Goal: Task Accomplishment & Management: Use online tool/utility

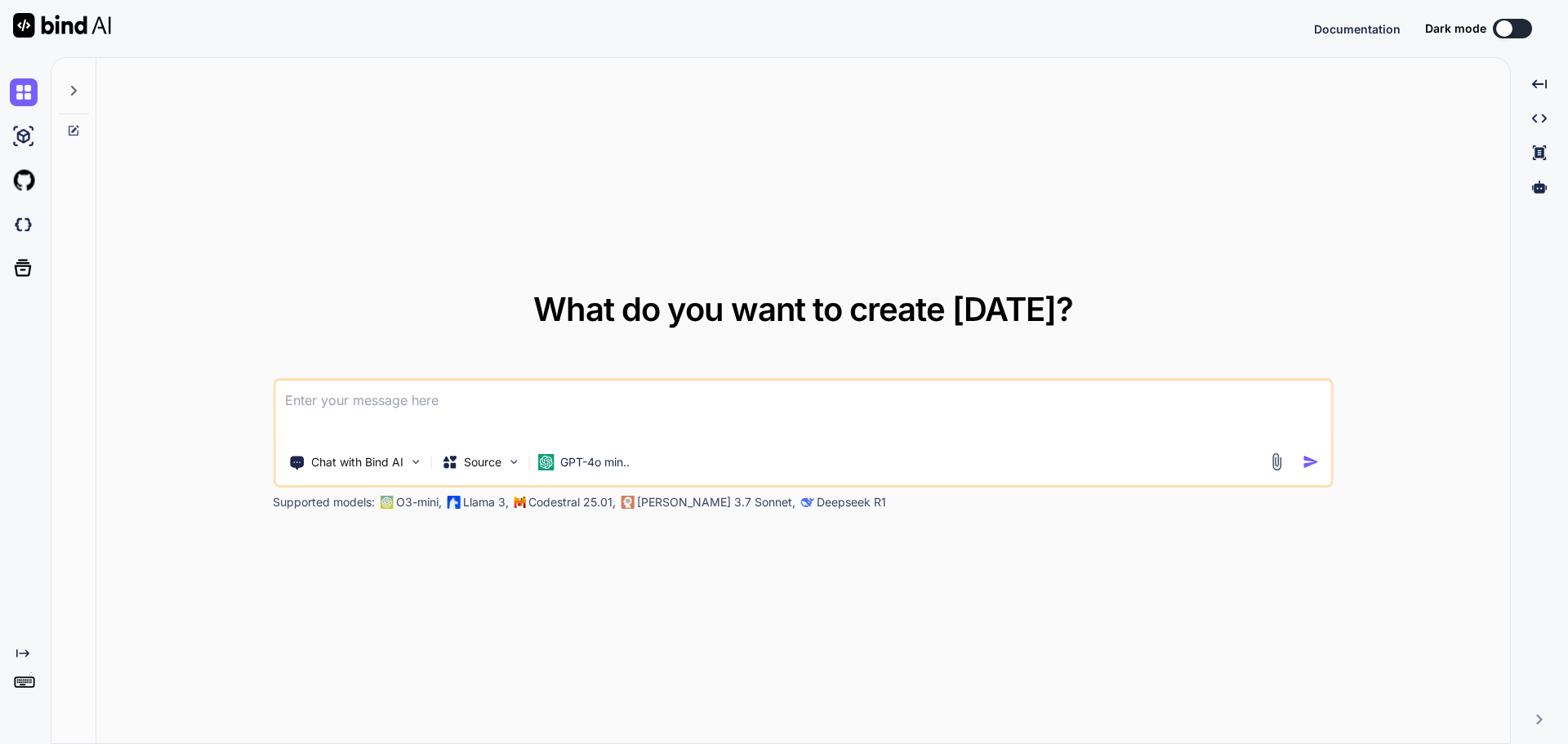
click at [383, 408] on textarea at bounding box center [804, 411] width 1056 height 61
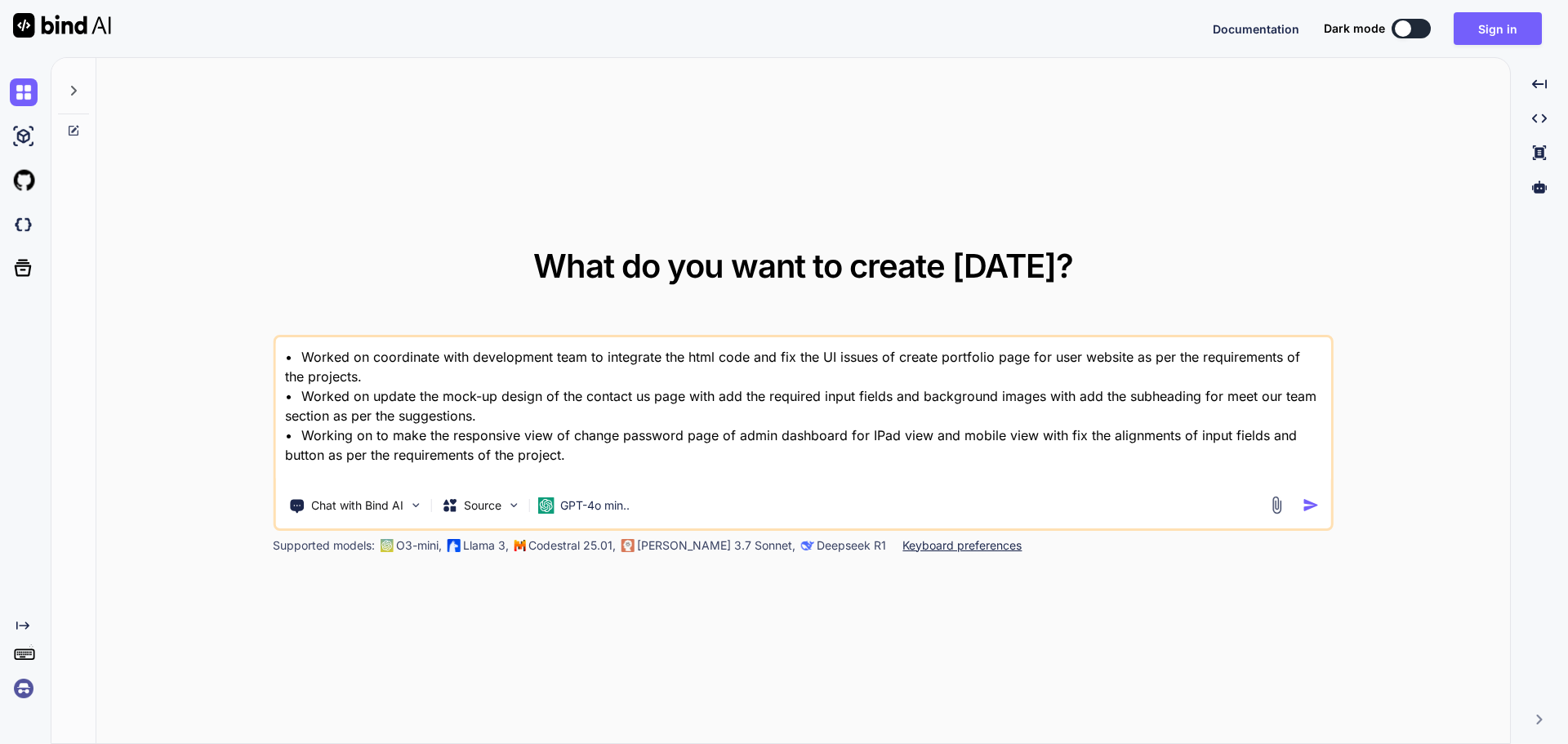
click at [317, 477] on textarea "• Worked on coordinate with development team to integrate the html code and fix…" at bounding box center [804, 411] width 1056 height 147
drag, startPoint x: 788, startPoint y: 392, endPoint x: 1076, endPoint y: 228, distance: 331.4
click at [790, 389] on textarea "• Worked on coordinate with development team to integrate the html code and fix…" at bounding box center [804, 411] width 1056 height 147
type textarea "• Worked on coordinate with development team to integrate the html code and fix…"
click at [1516, 24] on button "Sign in" at bounding box center [1498, 27] width 88 height 32
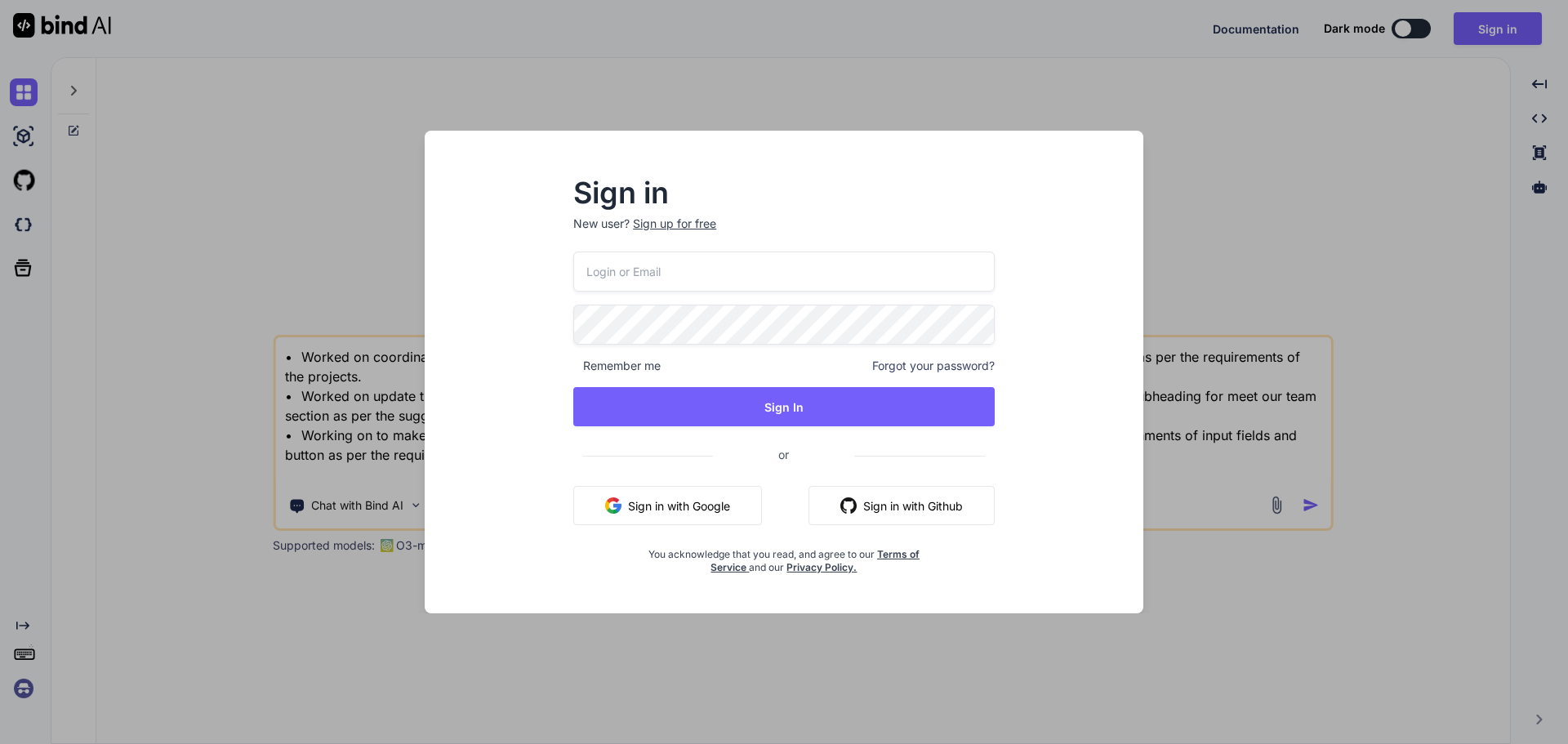
type input "[EMAIL_ADDRESS][DOMAIN_NAME]"
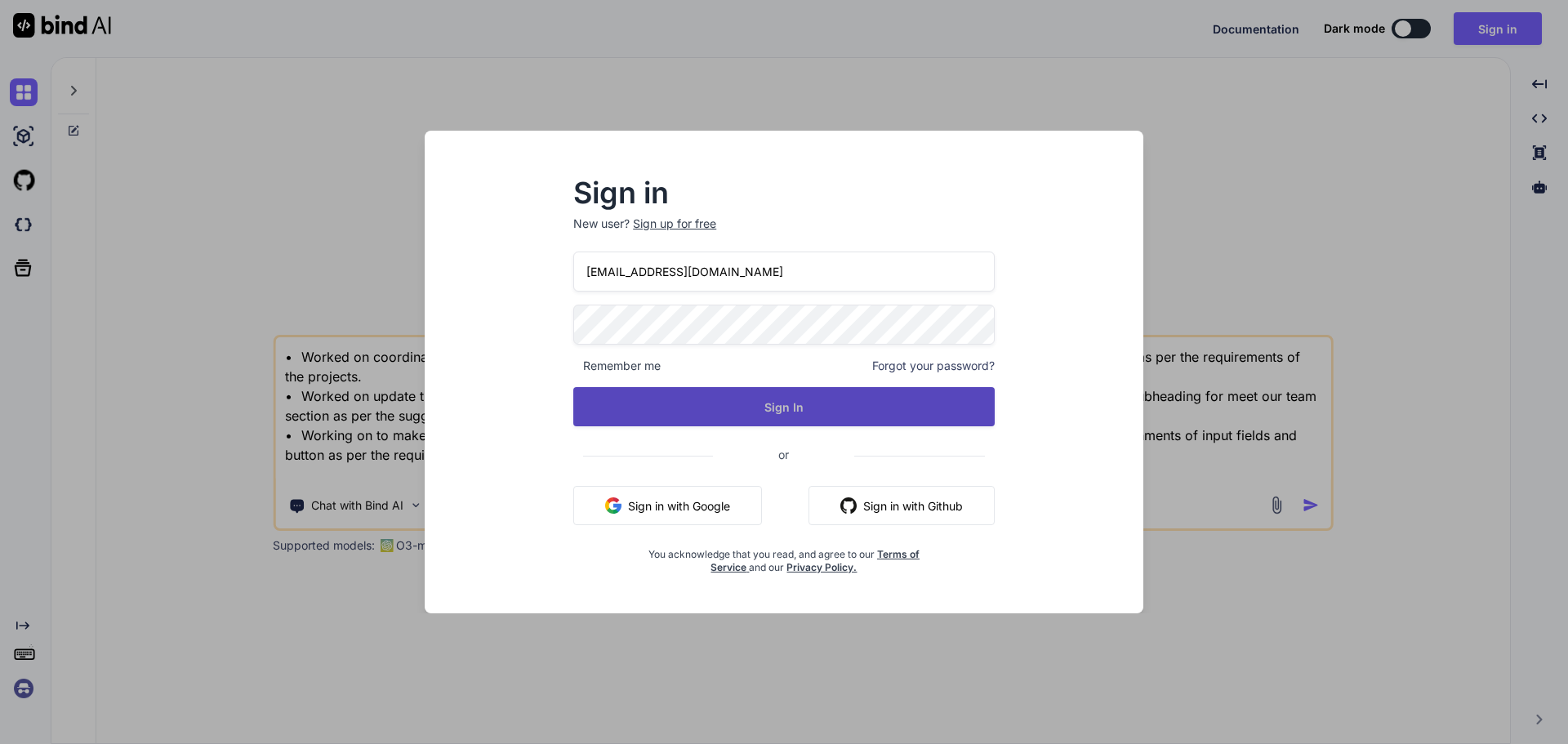
click at [784, 393] on button "Sign In" at bounding box center [784, 407] width 422 height 39
click at [784, 396] on button "Sign In" at bounding box center [784, 407] width 422 height 39
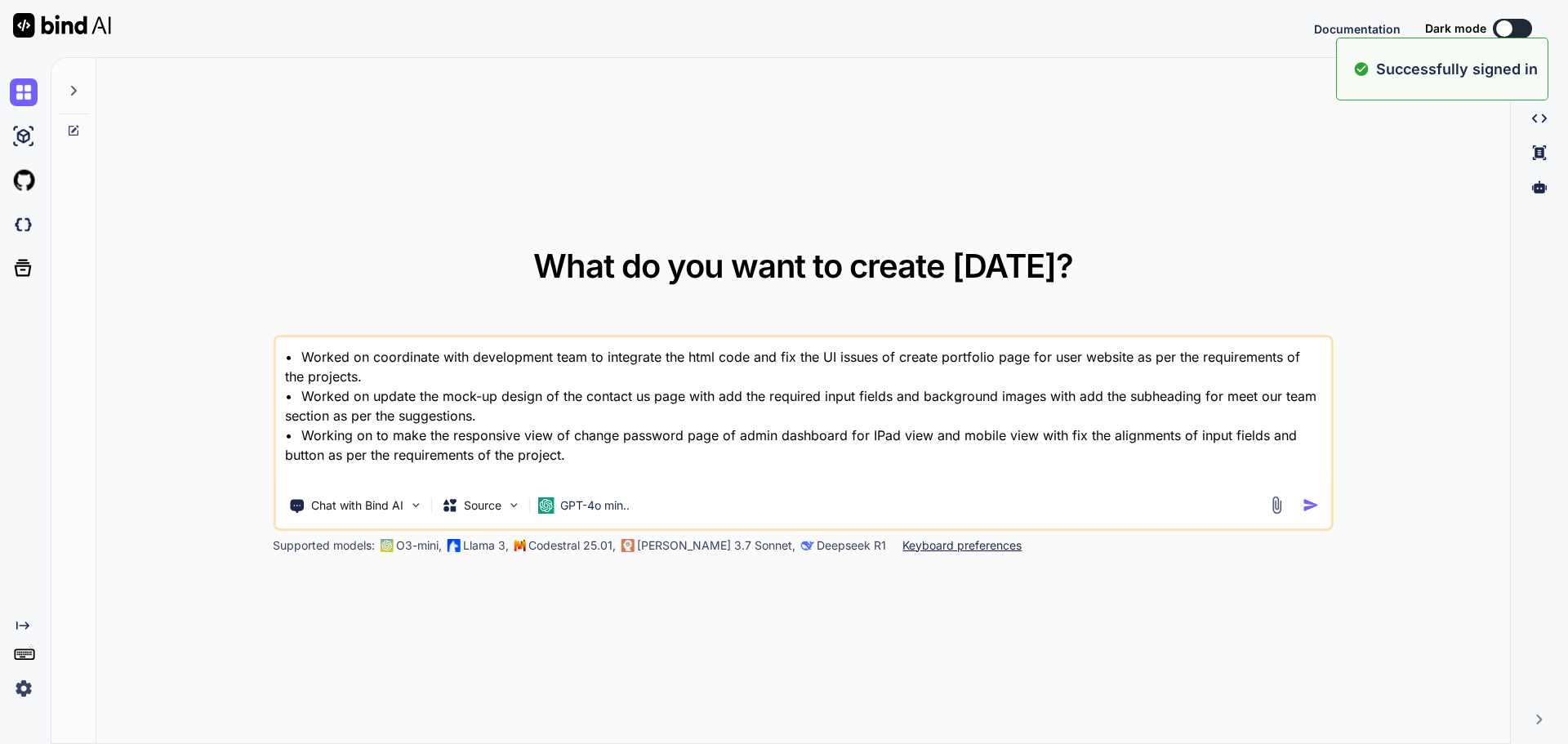
click at [569, 456] on textarea "• Worked on coordinate with development team to integrate the html code and fix…" at bounding box center [804, 411] width 1056 height 147
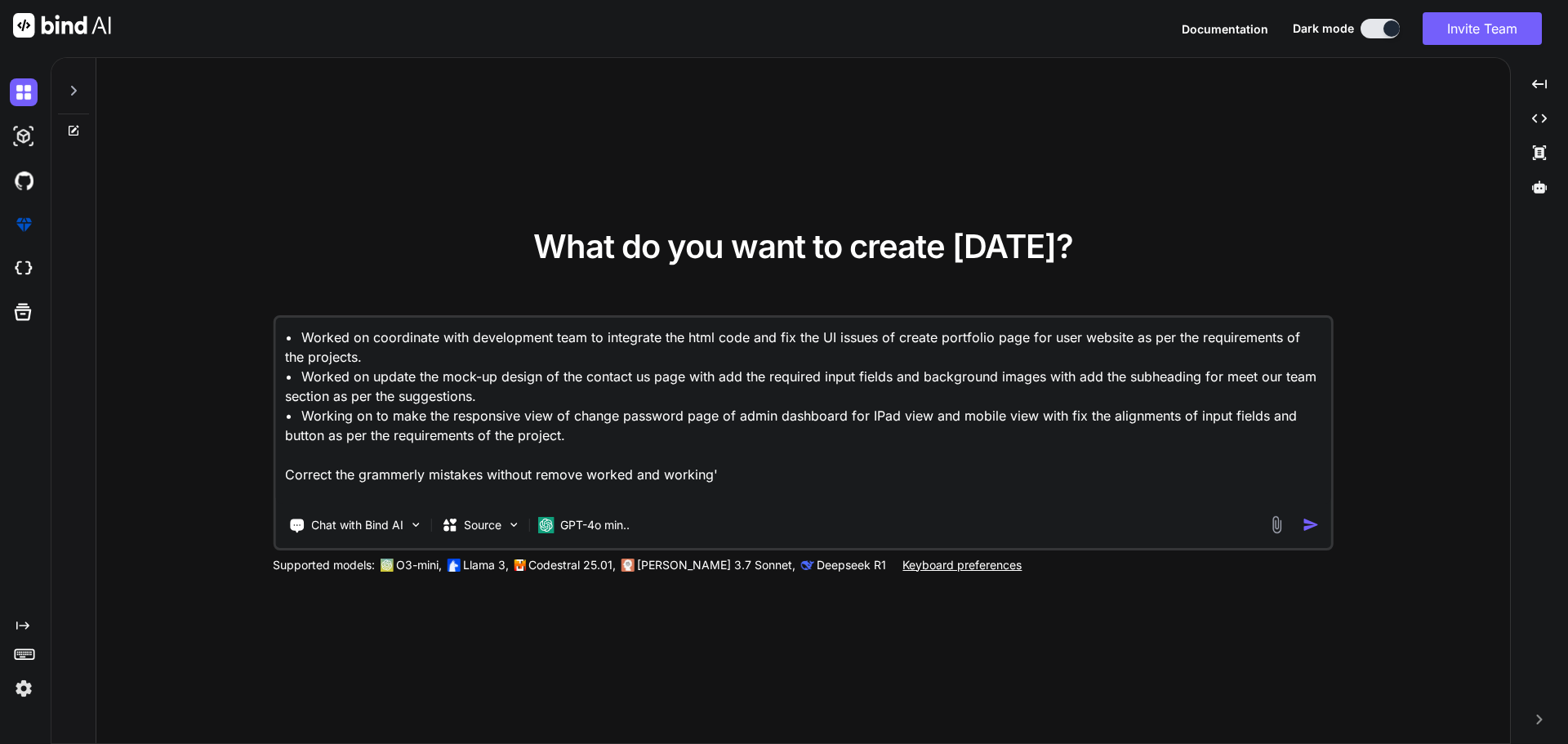
type textarea "• Worked on coordinate with development team to integrate the html code and fix…"
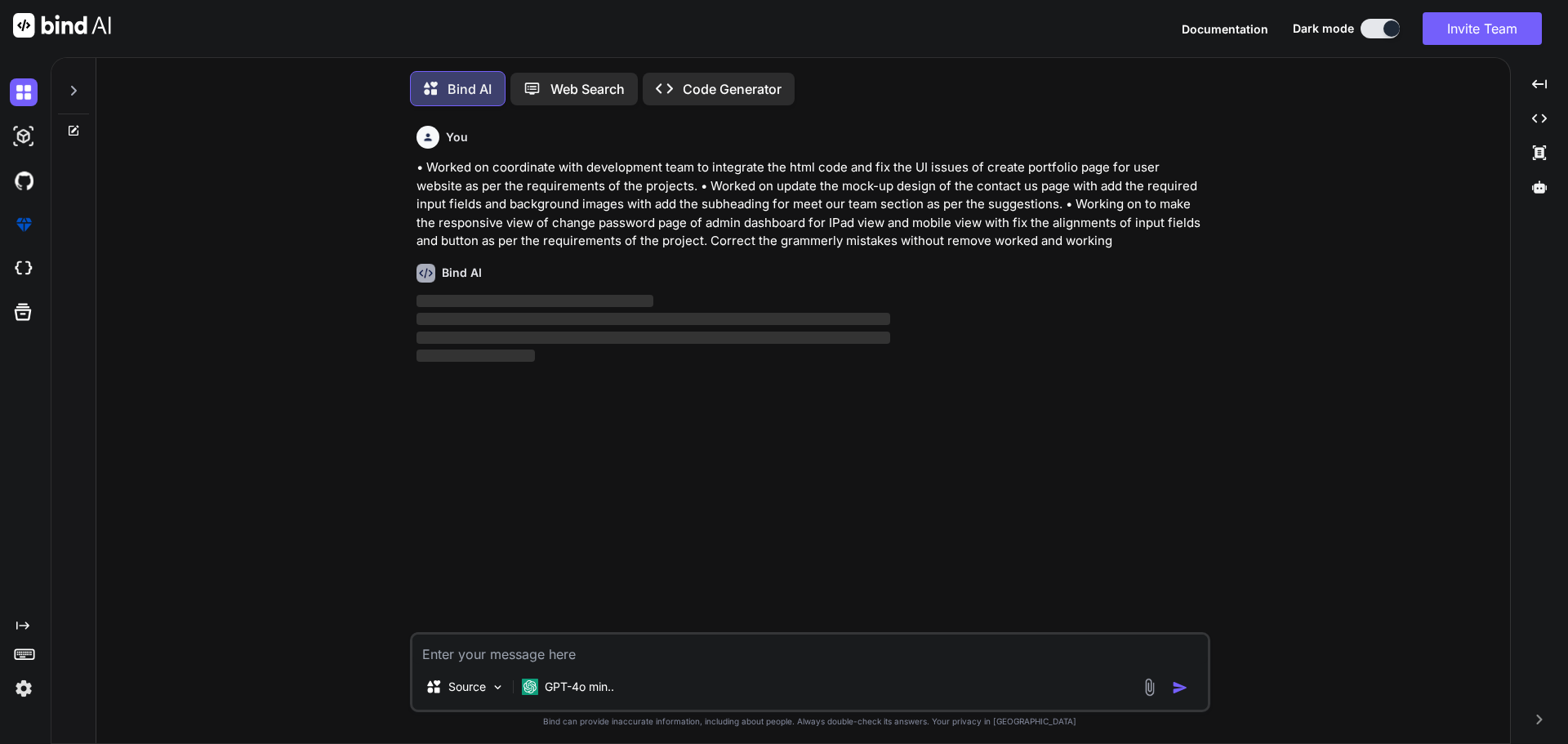
scroll to position [8, 0]
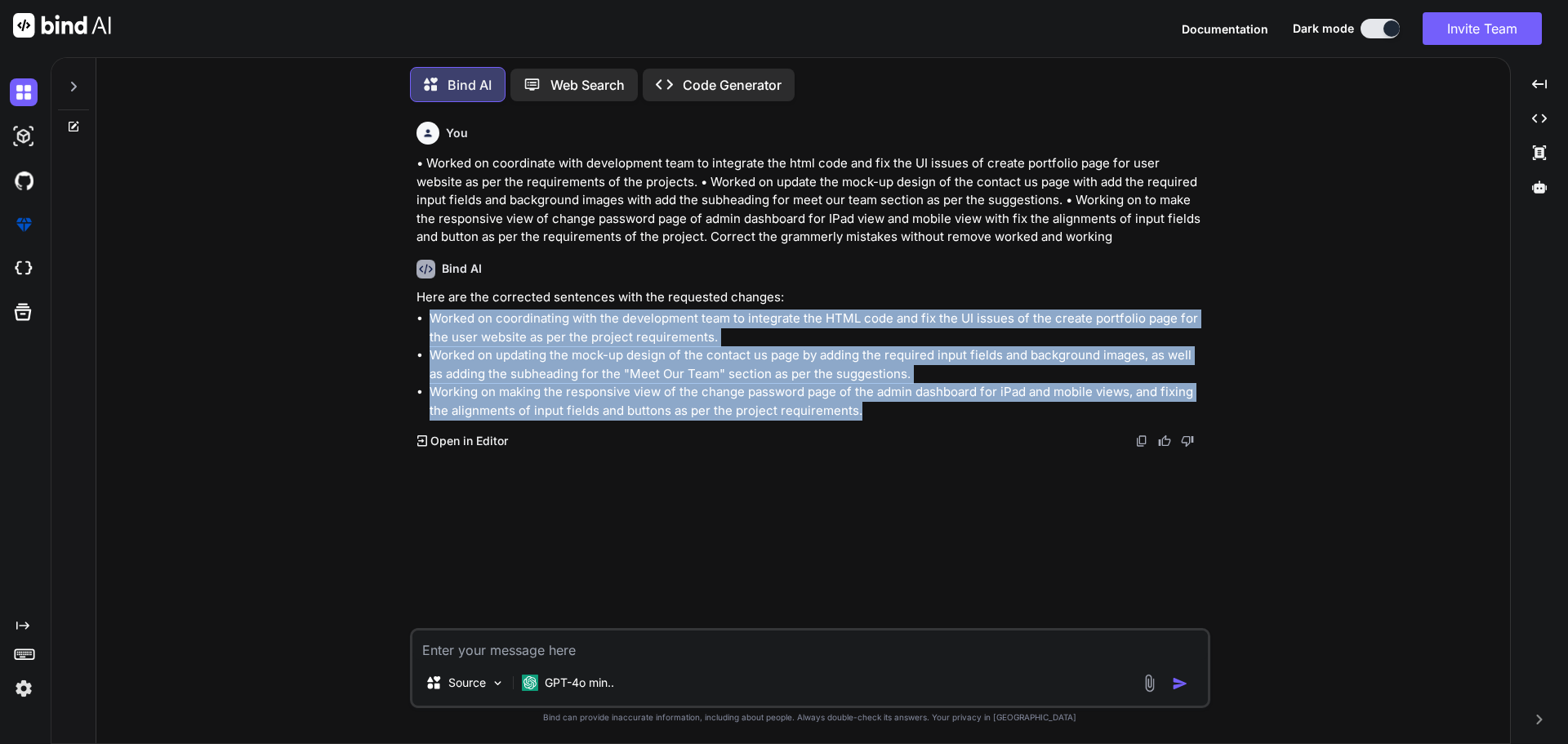
drag, startPoint x: 870, startPoint y: 410, endPoint x: 426, endPoint y: 323, distance: 452.4
click at [426, 323] on ul "Worked on coordinating with the development team to integrate the HTML code and…" at bounding box center [812, 365] width 791 height 110
copy ul "Worked on coordinating with the development team to integrate the HTML code and…"
